Goal: Check status: Check status

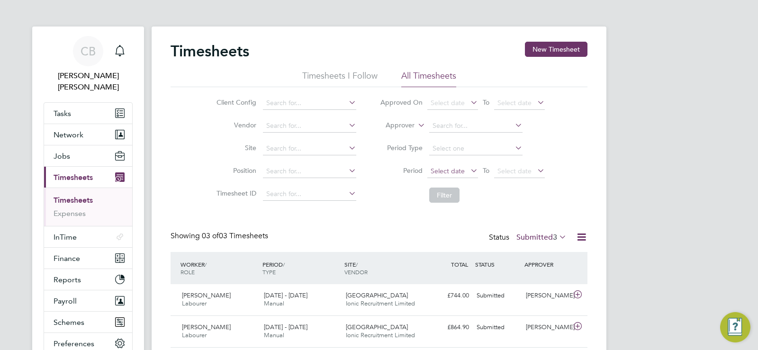
click at [454, 169] on span "Select date" at bounding box center [448, 171] width 34 height 9
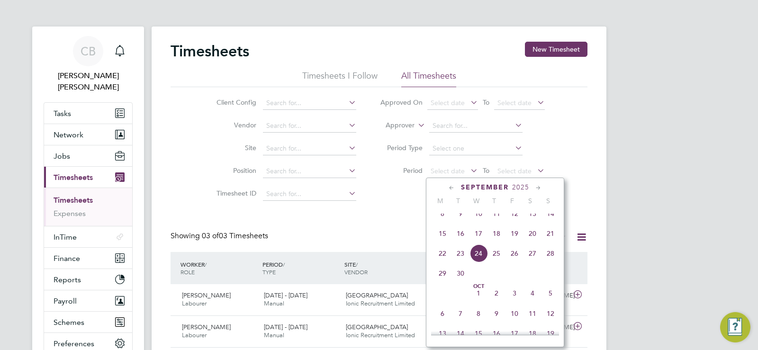
click at [439, 241] on span "15" at bounding box center [443, 234] width 18 height 18
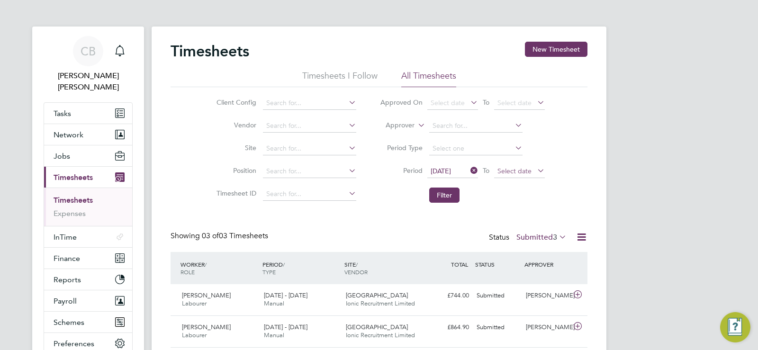
click at [508, 172] on span "Select date" at bounding box center [515, 171] width 34 height 9
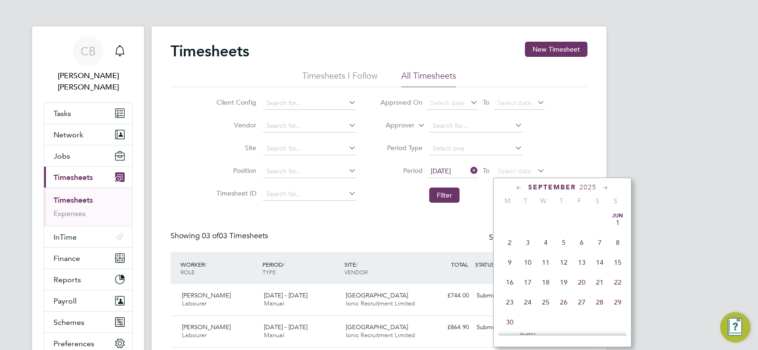
scroll to position [349, 0]
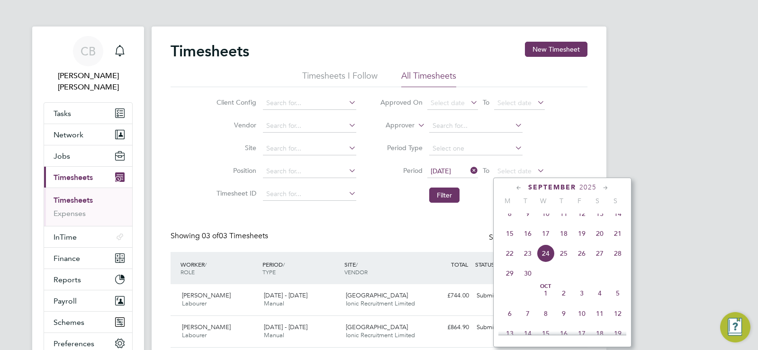
click at [620, 241] on span "21" at bounding box center [618, 234] width 18 height 18
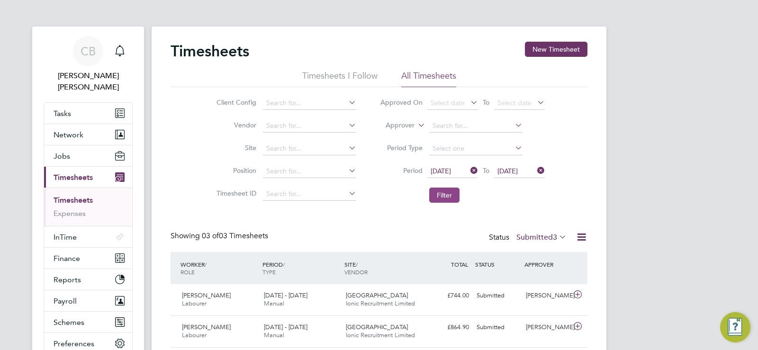
click at [440, 196] on button "Filter" at bounding box center [444, 195] width 30 height 15
click at [543, 239] on label "Submitted 3" at bounding box center [542, 237] width 50 height 9
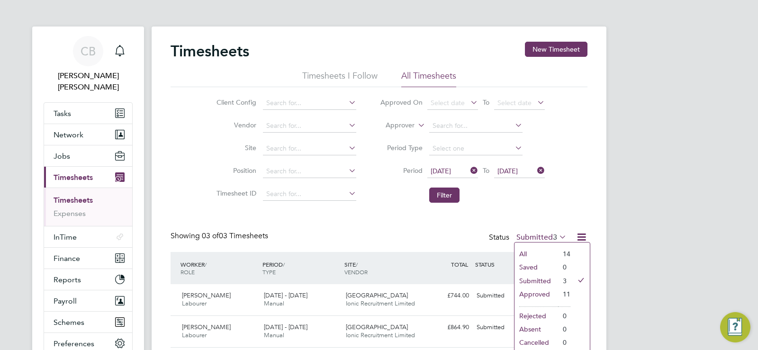
click at [555, 295] on li "Approved" at bounding box center [537, 294] width 44 height 13
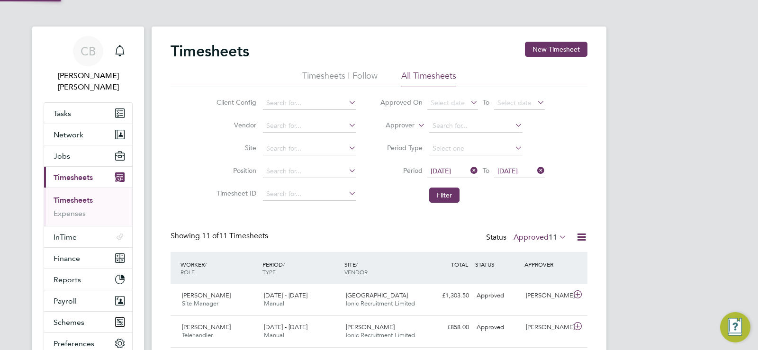
scroll to position [5, 5]
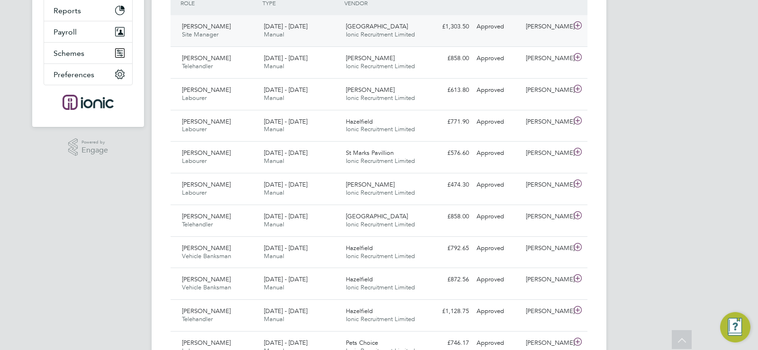
click at [204, 24] on span "[PERSON_NAME]" at bounding box center [206, 26] width 49 height 8
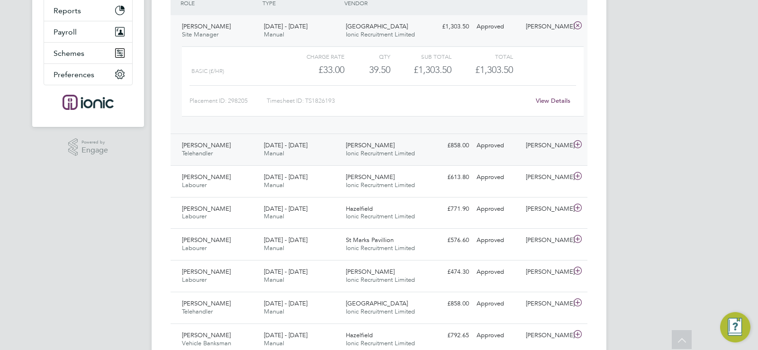
click at [197, 148] on span "[PERSON_NAME]" at bounding box center [206, 145] width 49 height 8
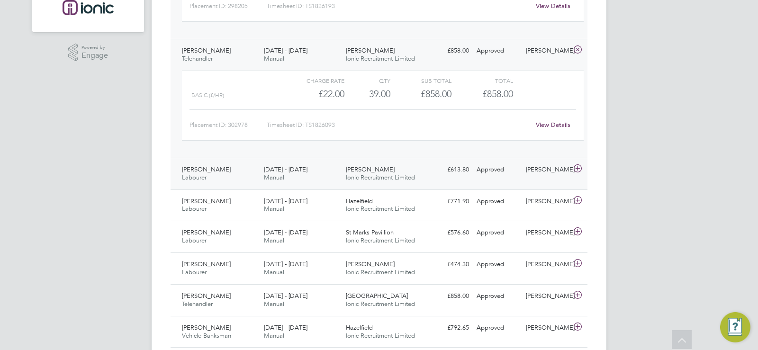
click at [213, 168] on span "[PERSON_NAME]" at bounding box center [206, 169] width 49 height 8
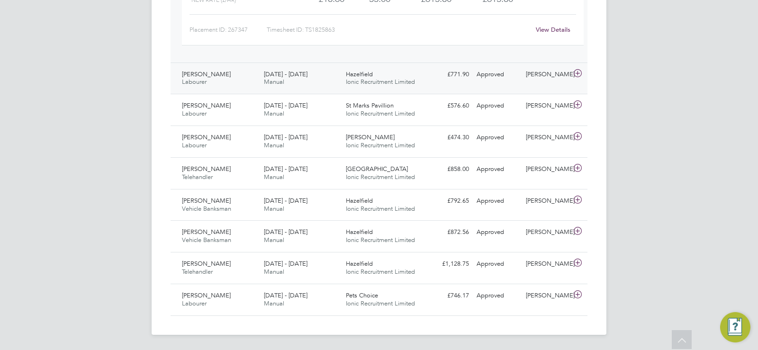
click at [205, 81] on span "Labourer" at bounding box center [194, 82] width 25 height 8
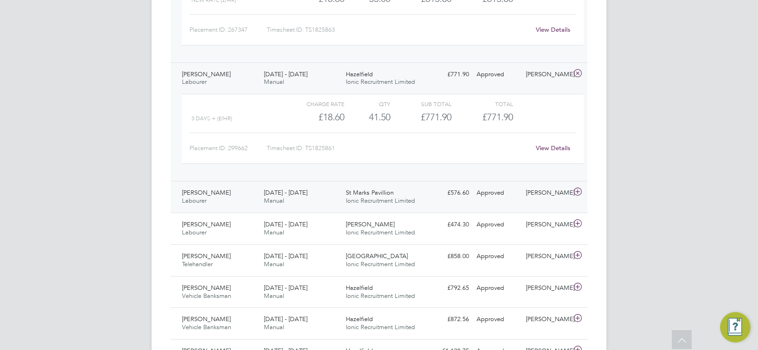
click at [206, 200] on span "Labourer" at bounding box center [194, 201] width 25 height 8
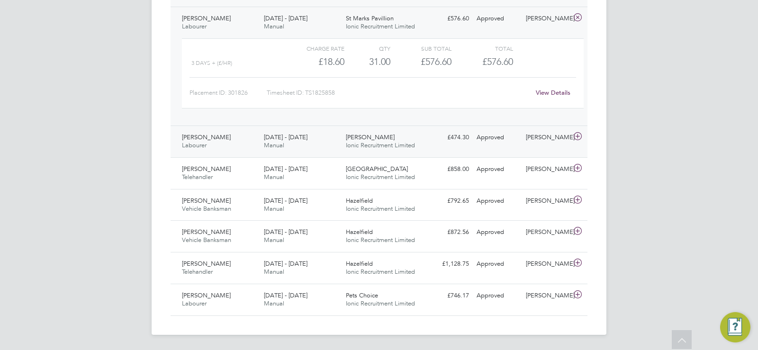
click at [223, 139] on div "[PERSON_NAME] Labourer [DATE] - [DATE]" at bounding box center [219, 142] width 82 height 24
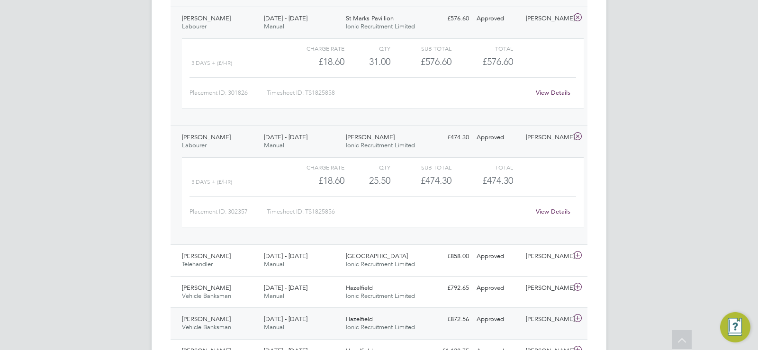
scroll to position [840, 0]
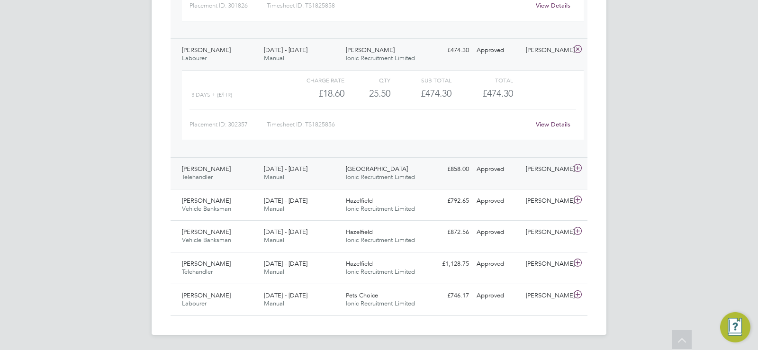
click at [205, 175] on span "Telehandler" at bounding box center [197, 177] width 31 height 8
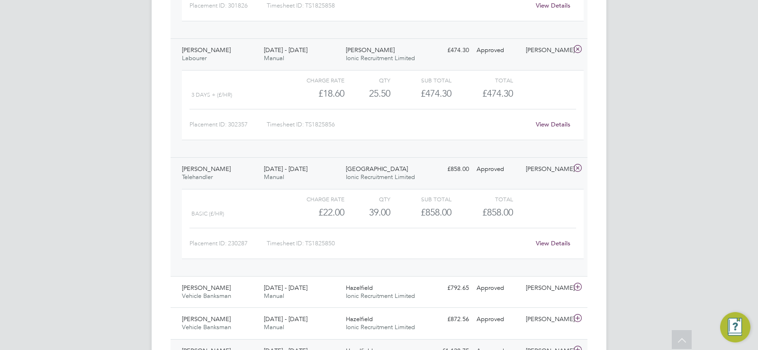
scroll to position [927, 0]
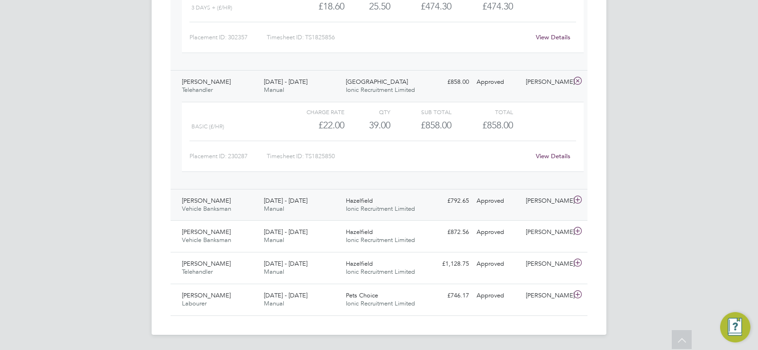
click at [266, 207] on span "Manual" at bounding box center [274, 209] width 20 height 8
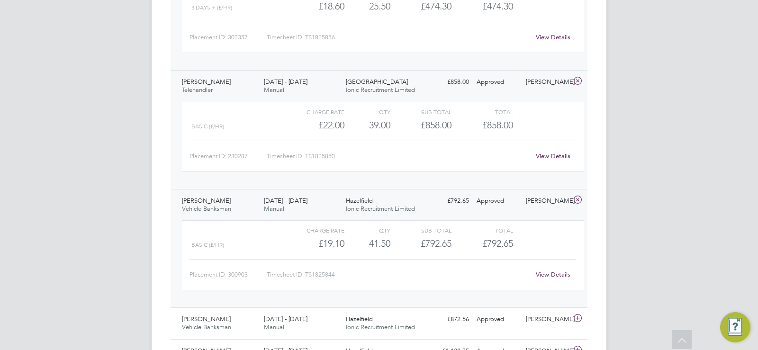
scroll to position [1014, 0]
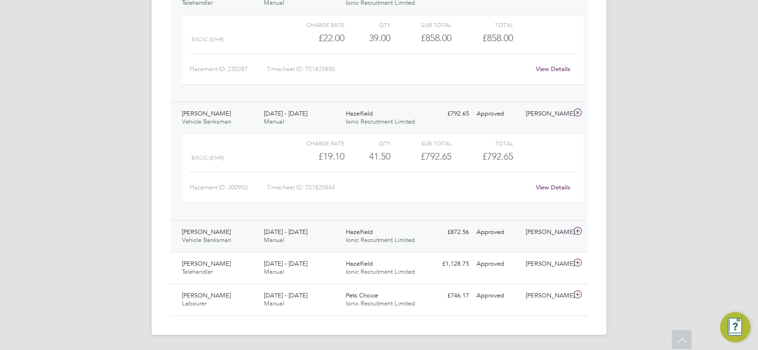
click at [261, 233] on div "[DATE] - [DATE] Manual" at bounding box center [301, 237] width 82 height 24
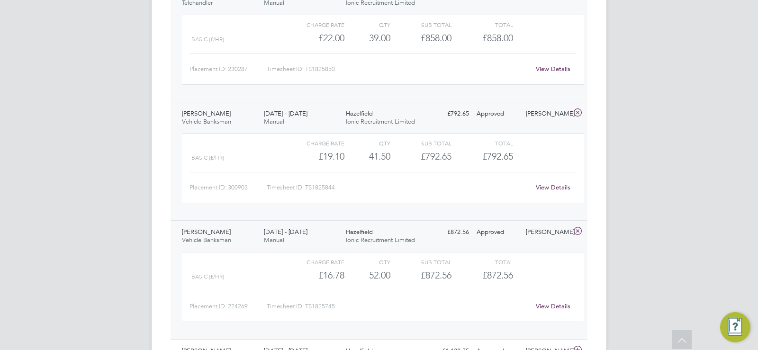
scroll to position [1101, 0]
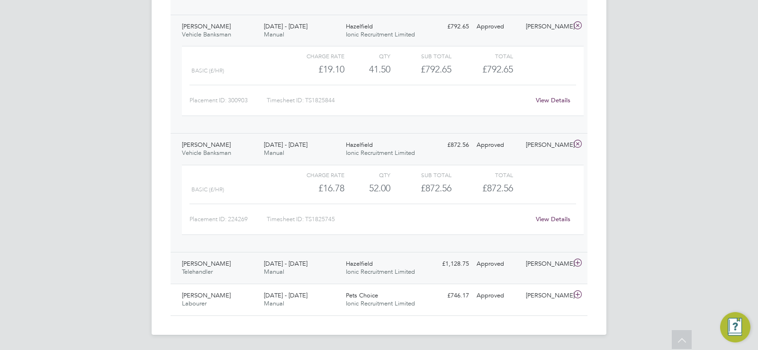
click at [226, 263] on div "[PERSON_NAME] Telehandler [DATE] - [DATE]" at bounding box center [219, 268] width 82 height 24
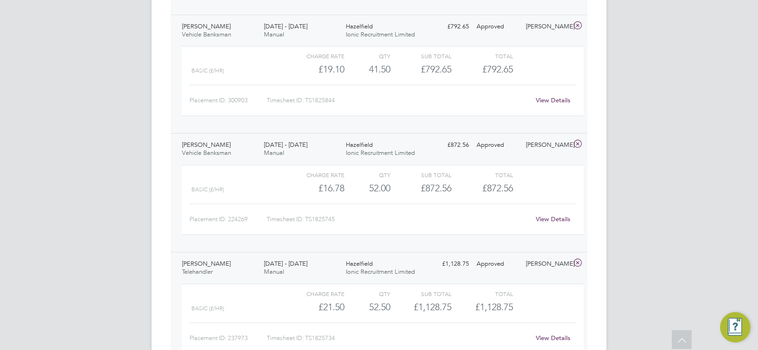
scroll to position [1189, 0]
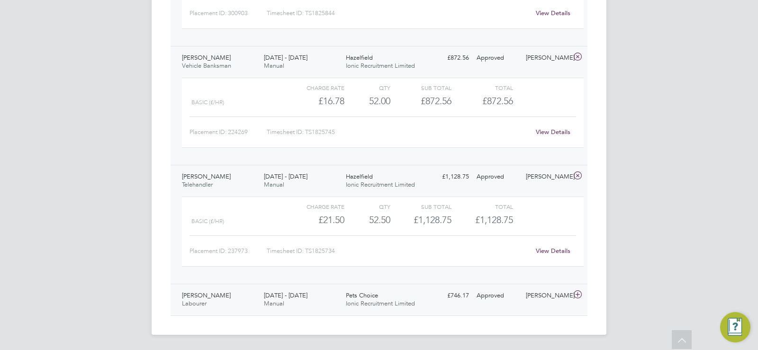
click at [258, 288] on div "[PERSON_NAME] Labourer [DATE] - [DATE]" at bounding box center [219, 300] width 82 height 24
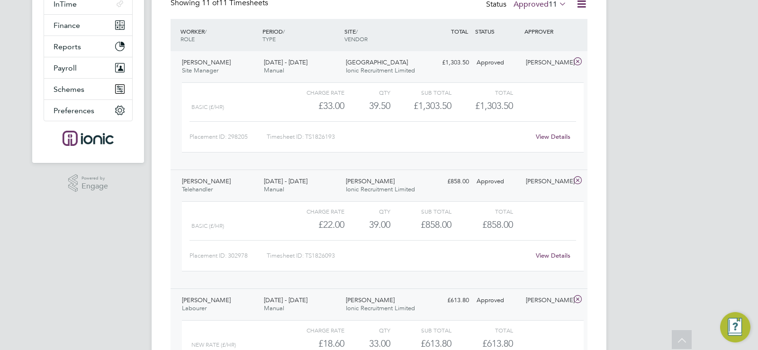
scroll to position [138, 0]
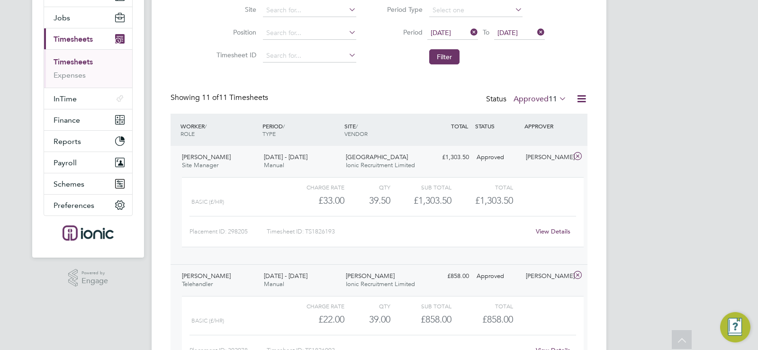
click at [546, 95] on label "Approved 11" at bounding box center [540, 98] width 53 height 9
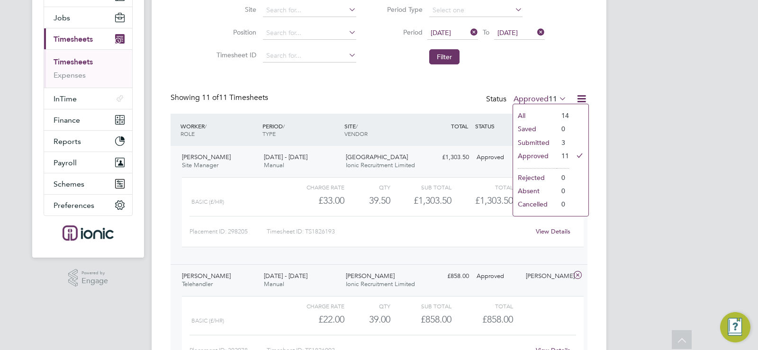
click at [538, 142] on li "Submitted" at bounding box center [535, 142] width 44 height 13
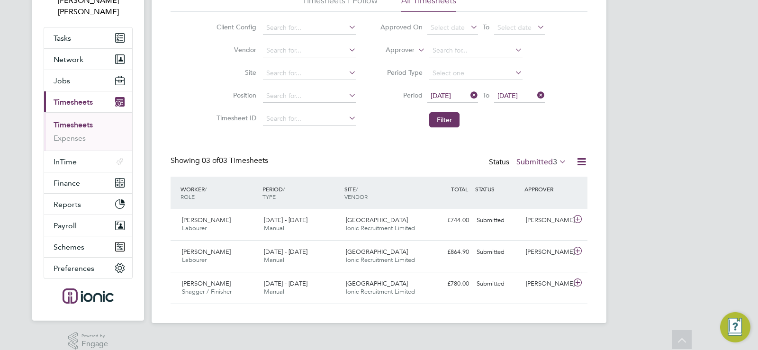
scroll to position [5, 5]
